Goal: Transaction & Acquisition: Purchase product/service

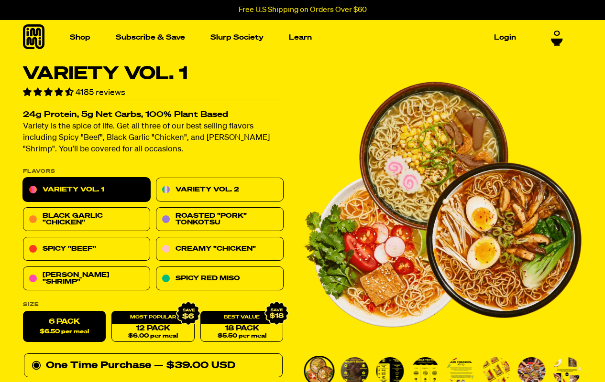
scroll to position [48, 0]
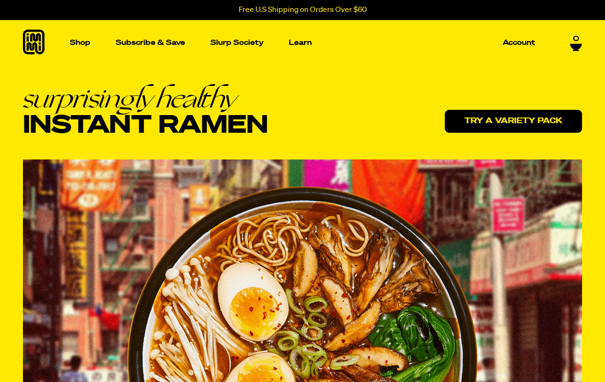
click at [513, 121] on link "Try a variety pack" at bounding box center [512, 121] width 137 height 23
